Goal: Information Seeking & Learning: Check status

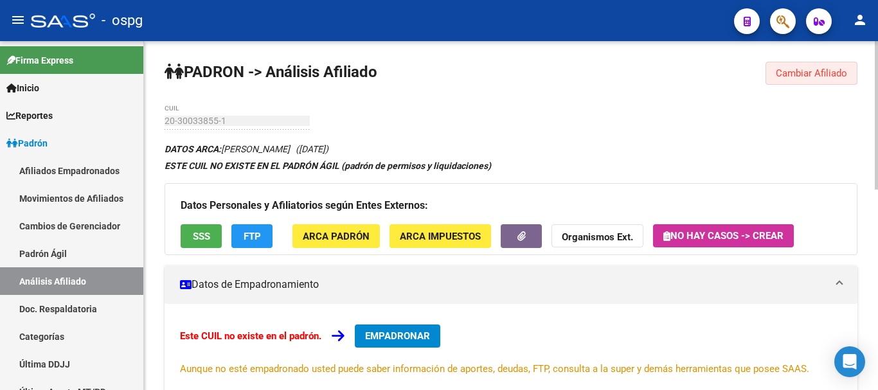
click at [854, 78] on button "Cambiar Afiliado" at bounding box center [811, 73] width 92 height 23
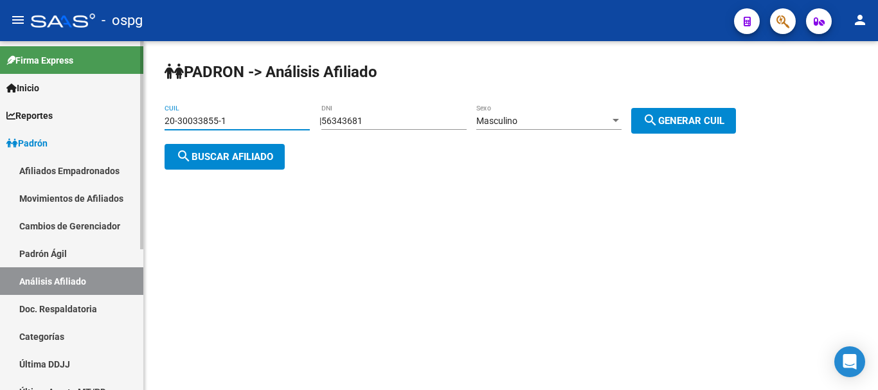
drag, startPoint x: 143, startPoint y: 116, endPoint x: 253, endPoint y: 115, distance: 109.2
click at [95, 116] on mat-sidenav-container "Firma Express Inicio Calendario SSS Instructivos Contacto OS Reportes Ingresos …" at bounding box center [439, 215] width 878 height 349
paste input "23375744-7"
type input "20-23375744-7"
click at [267, 155] on span "search Buscar afiliado" at bounding box center [224, 157] width 97 height 12
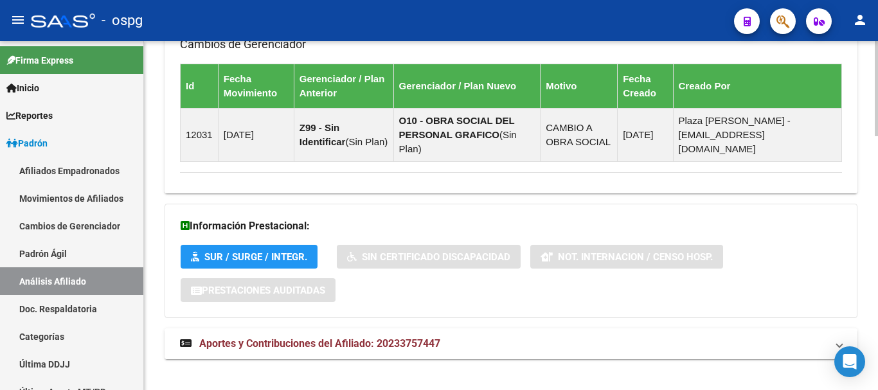
click at [418, 337] on span "Aportes y Contribuciones del Afiliado: 20233757447" at bounding box center [319, 343] width 241 height 12
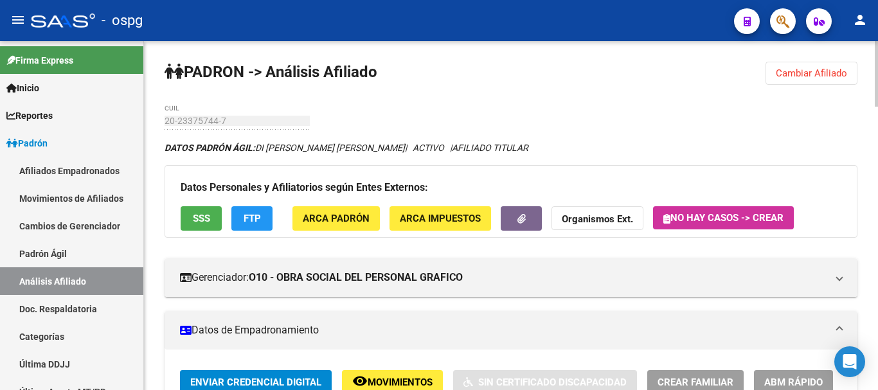
click at [837, 73] on span "Cambiar Afiliado" at bounding box center [811, 73] width 71 height 12
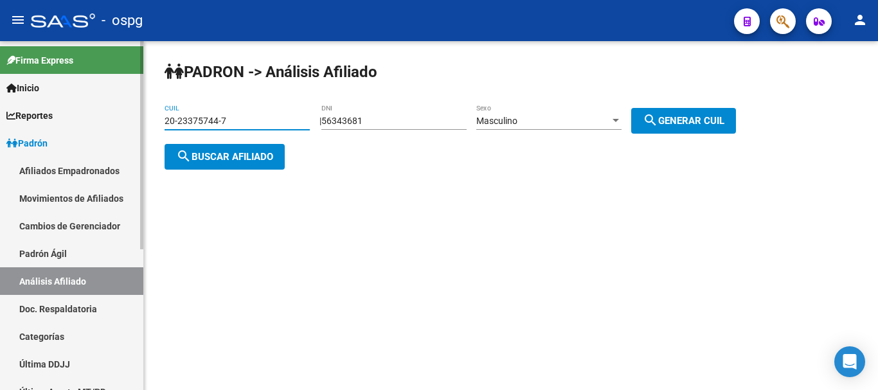
drag, startPoint x: 249, startPoint y: 121, endPoint x: 0, endPoint y: 61, distance: 256.5
click at [0, 63] on mat-sidenav-container "Firma Express Inicio Calendario SSS Instructivos Contacto OS Reportes Ingresos …" at bounding box center [439, 215] width 878 height 349
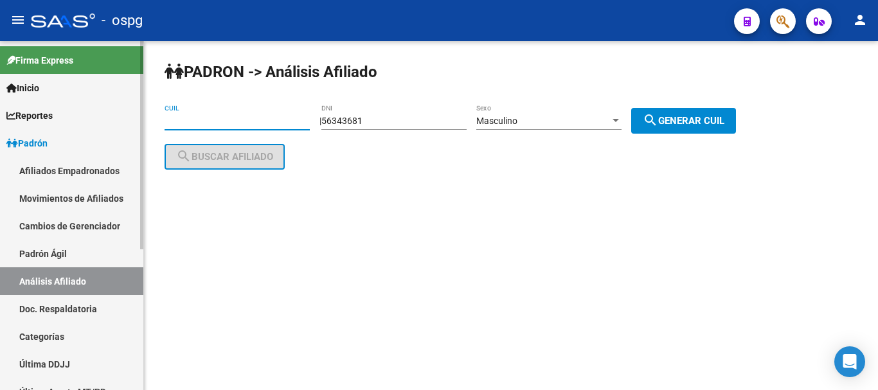
click at [73, 91] on mat-sidenav-container "Firma Express Inicio Calendario SSS Instructivos Contacto OS Reportes Ingresos …" at bounding box center [439, 215] width 878 height 349
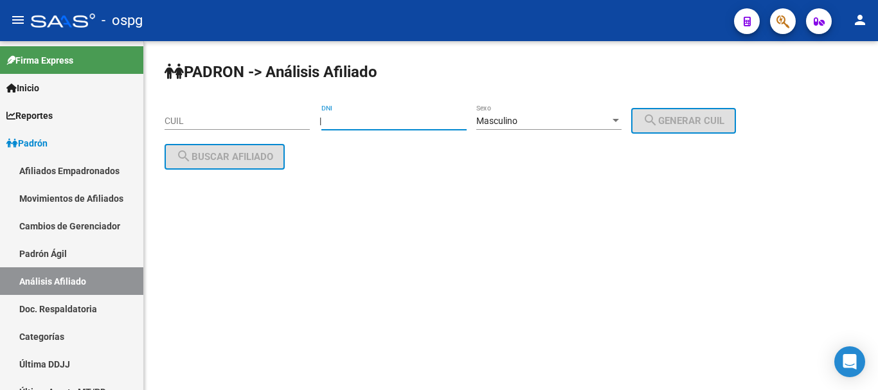
click at [397, 127] on div "DNI" at bounding box center [393, 117] width 145 height 26
type input "27379551"
click at [658, 120] on mat-icon "search" at bounding box center [650, 119] width 15 height 15
type input "20-27379551-1"
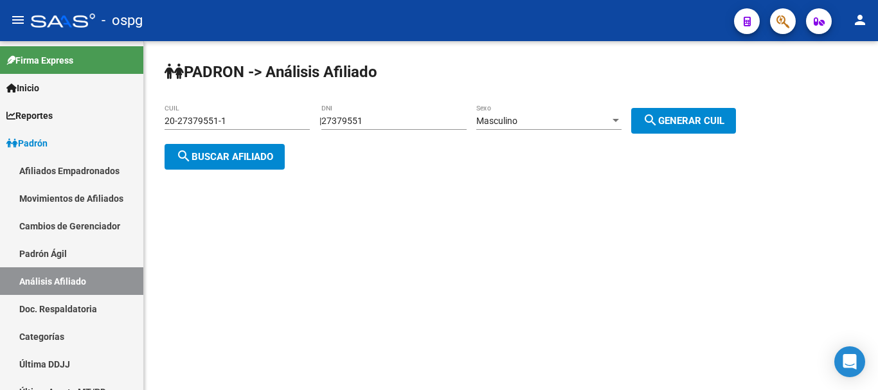
click at [245, 154] on span "search Buscar afiliado" at bounding box center [224, 157] width 97 height 12
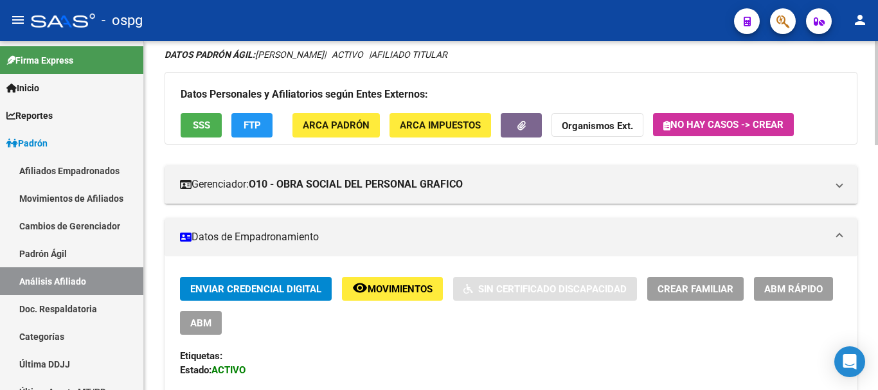
scroll to position [129, 0]
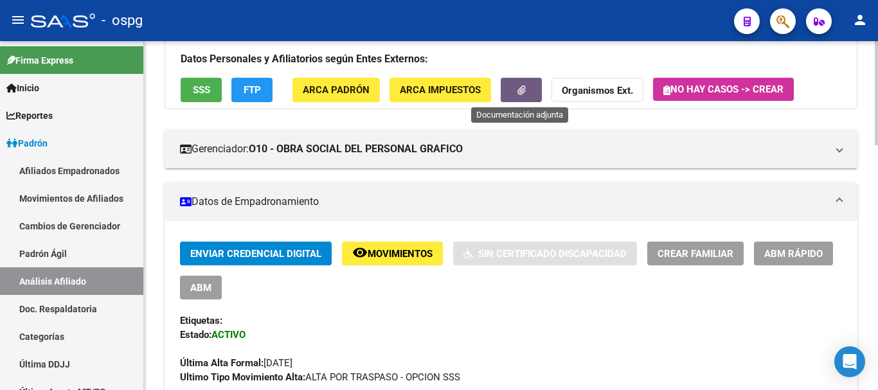
click at [531, 93] on button "button" at bounding box center [521, 90] width 41 height 24
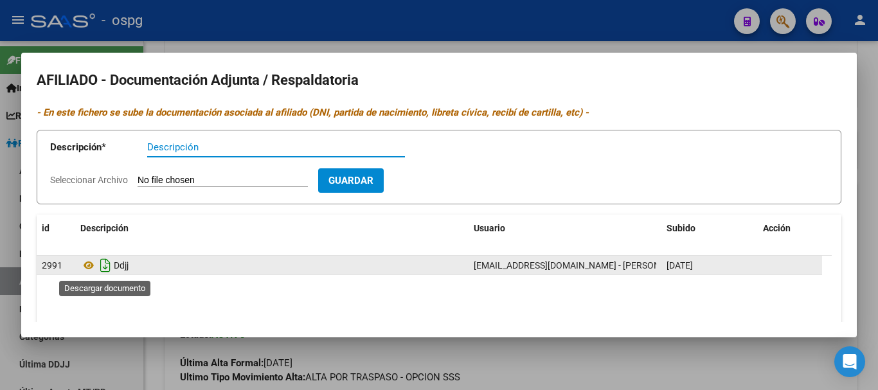
click at [102, 263] on icon "Descargar documento" at bounding box center [105, 265] width 17 height 21
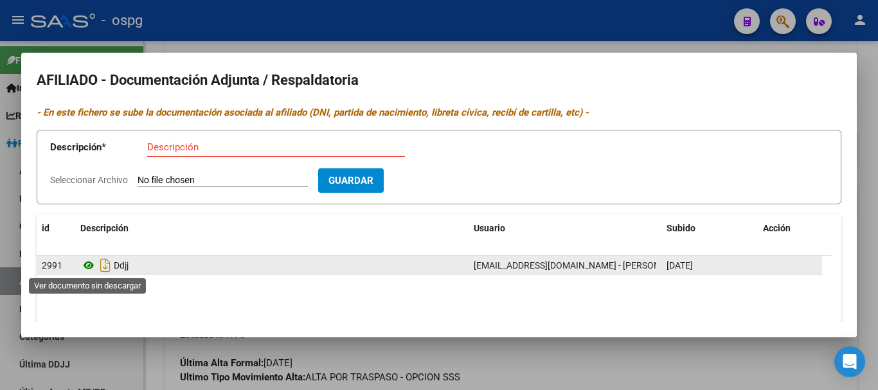
click at [89, 268] on icon at bounding box center [88, 265] width 17 height 15
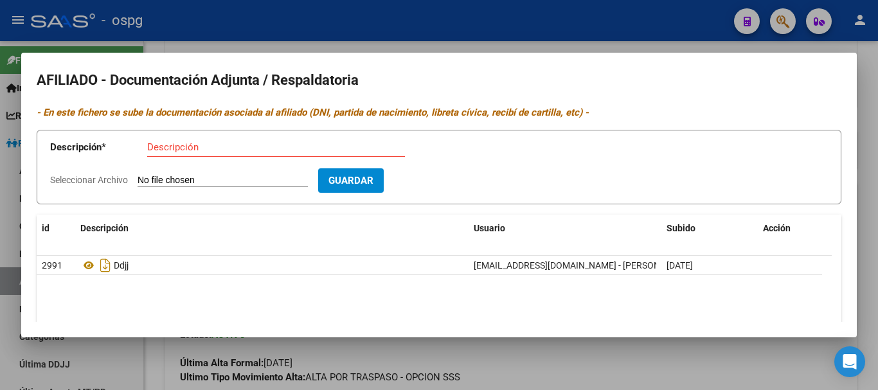
click at [869, 150] on div at bounding box center [439, 195] width 878 height 390
